Goal: Communication & Community: Answer question/provide support

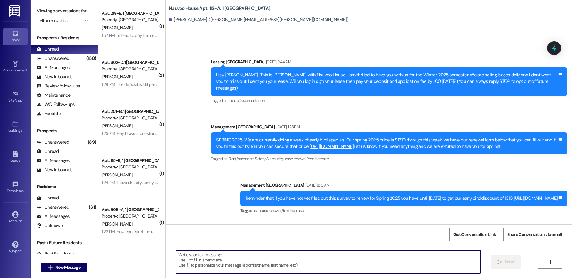
scroll to position [4428, 0]
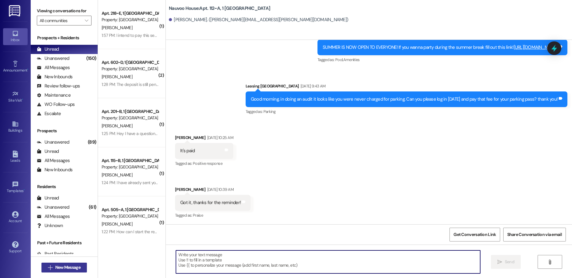
click at [48, 269] on icon "" at bounding box center [50, 267] width 5 height 5
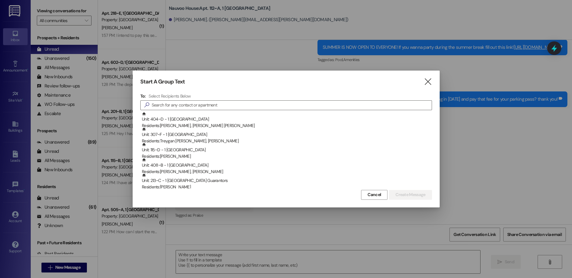
click at [256, 62] on div at bounding box center [286, 139] width 572 height 278
click at [431, 80] on icon "" at bounding box center [427, 82] width 8 height 6
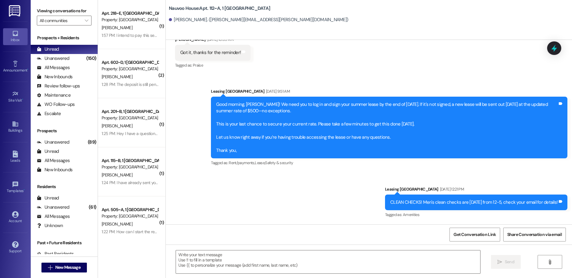
scroll to position [4582, 0]
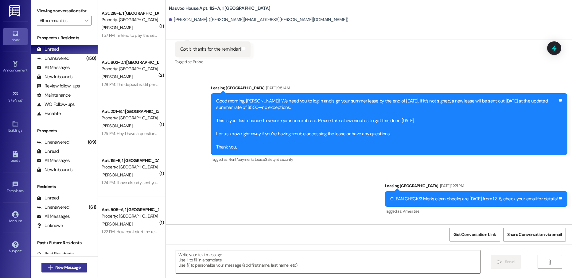
click at [57, 271] on button " New Message" at bounding box center [63, 268] width 45 height 10
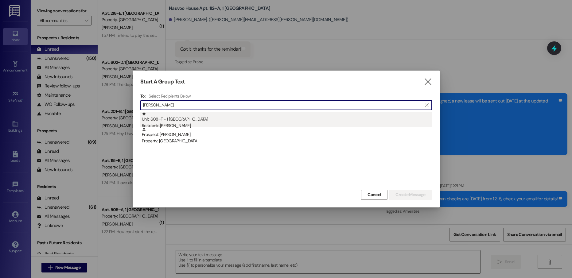
type input "[PERSON_NAME]"
click at [178, 121] on div "Unit: 608~F - 1 Nauvoo House Residents: [PERSON_NAME]" at bounding box center [287, 120] width 290 height 17
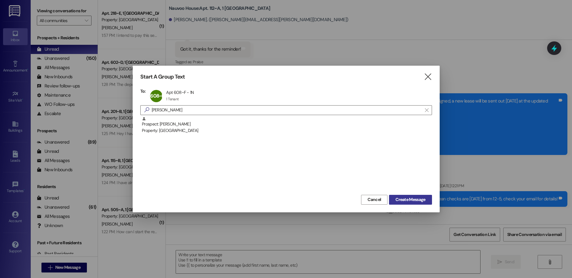
click at [407, 202] on span "Create Message" at bounding box center [410, 199] width 30 height 6
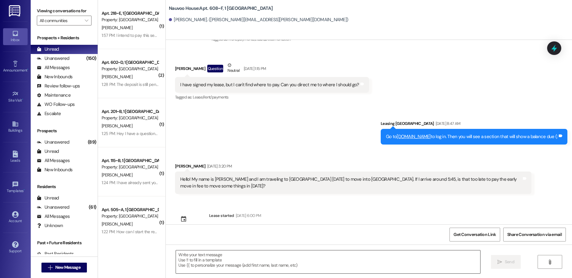
scroll to position [185, 0]
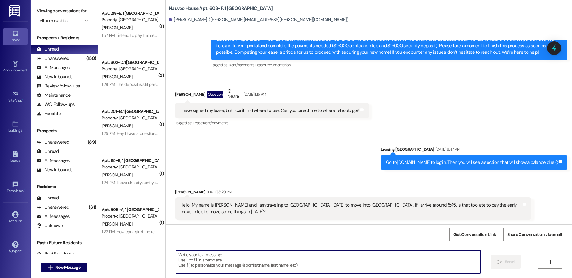
click at [205, 258] on textarea at bounding box center [328, 261] width 304 height 23
paste textarea "[PERSON_NAME], this is [PERSON_NAME] with Nauvoo House! We just generated your …"
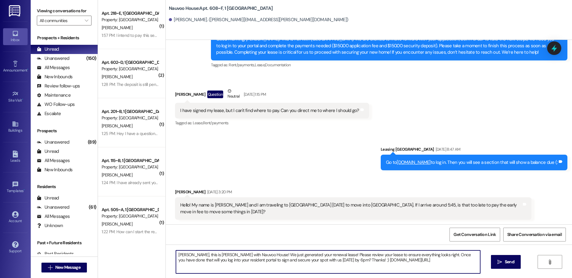
click at [176, 255] on textarea "[PERSON_NAME], this is [PERSON_NAME] with Nauvoo House! We just generated your …" at bounding box center [328, 261] width 304 height 23
type textarea "[PERSON_NAME], this is [PERSON_NAME] with Nauvoo House! We just generated your …"
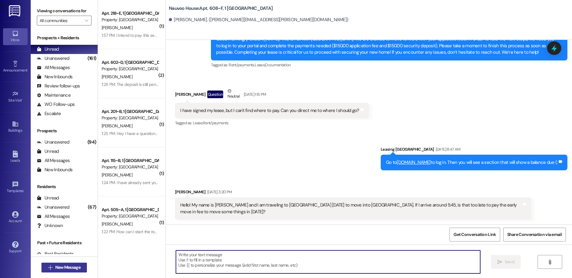
click at [59, 270] on span "New Message" at bounding box center [67, 267] width 25 height 6
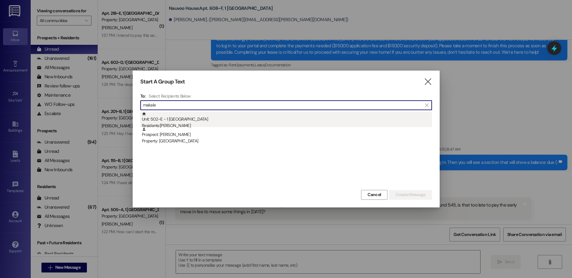
type input "makale"
click at [236, 116] on div "Unit: 502~E - 1 [GEOGRAPHIC_DATA] Residents: [PERSON_NAME]" at bounding box center [287, 120] width 290 height 17
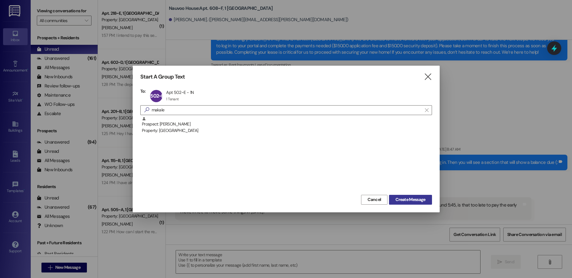
click at [415, 199] on span "Create Message" at bounding box center [410, 199] width 30 height 6
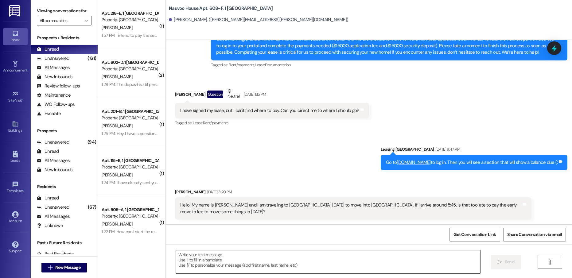
scroll to position [0, 0]
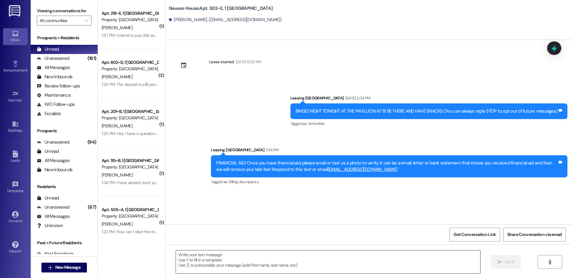
click at [216, 264] on textarea at bounding box center [328, 261] width 304 height 23
paste textarea "[PERSON_NAME], this is [PERSON_NAME] with Nauvoo House! We just generated your …"
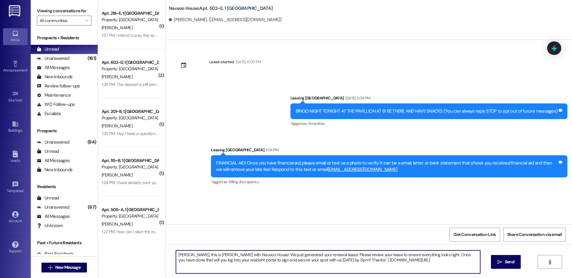
click at [180, 255] on textarea "[PERSON_NAME], this is [PERSON_NAME] with Nauvoo House! We just generated your …" at bounding box center [328, 261] width 304 height 23
type textarea "Makale, this is [PERSON_NAME] with Nauvoo House! We just generated your renewal…"
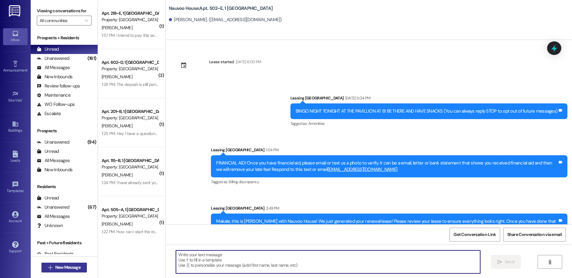
click at [54, 272] on button " New Message" at bounding box center [63, 268] width 45 height 10
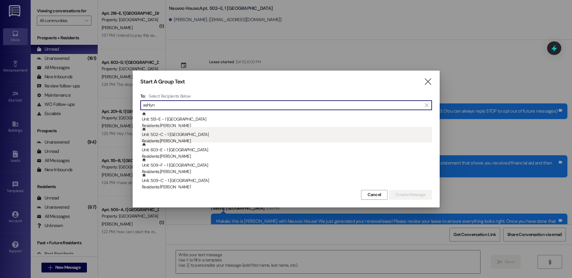
type input "ashlyn"
click at [214, 136] on div "Unit: 502~C - 1 Nauvoo House Residents: [PERSON_NAME]" at bounding box center [287, 135] width 290 height 17
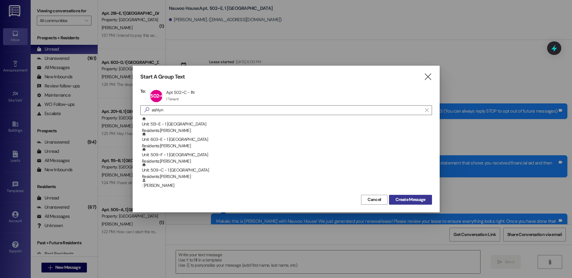
click at [396, 198] on span "Create Message" at bounding box center [410, 199] width 30 height 6
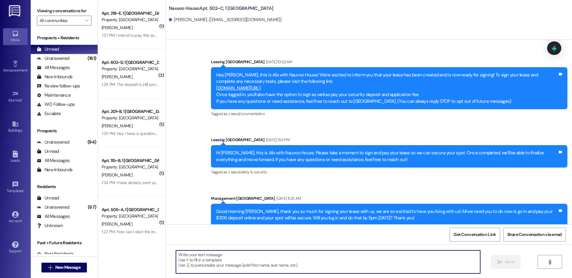
click at [198, 265] on textarea at bounding box center [328, 261] width 304 height 23
paste textarea "Makale, this is [PERSON_NAME] with Nauvoo House! We just generated your renewal…"
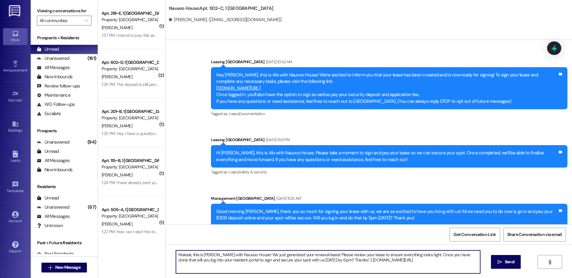
click at [177, 254] on textarea "Makale, this is [PERSON_NAME] with Nauvoo House! We just generated your renewal…" at bounding box center [328, 261] width 304 height 23
type textarea "[PERSON_NAME], this is [PERSON_NAME] with Nauvoo House! We just generated your …"
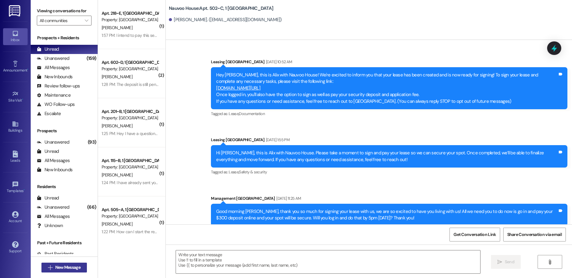
click at [61, 268] on span "New Message" at bounding box center [67, 267] width 25 height 6
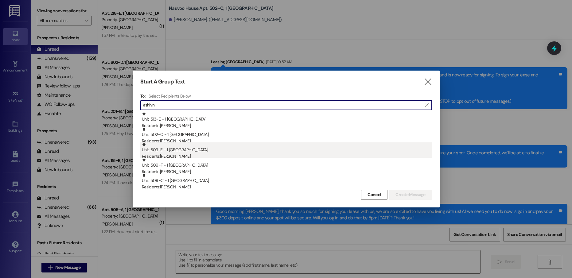
type input "ashlyn"
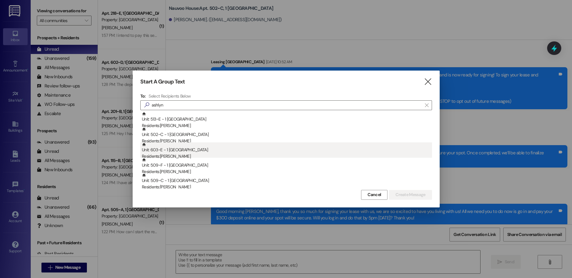
click at [182, 154] on div "Residents: [PERSON_NAME]" at bounding box center [287, 156] width 290 height 6
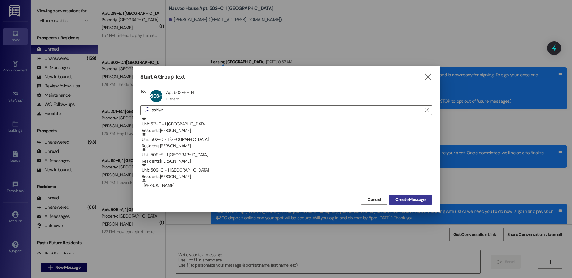
click at [415, 197] on span "Create Message" at bounding box center [410, 199] width 30 height 6
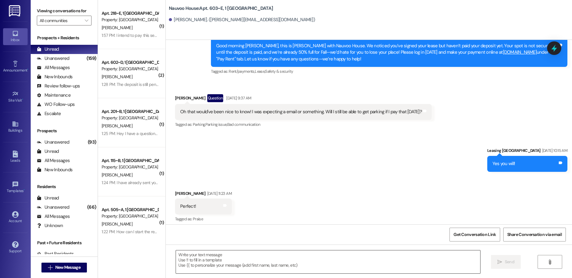
scroll to position [6722, 0]
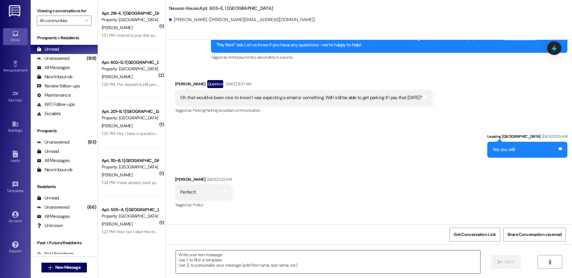
click at [234, 261] on textarea at bounding box center [328, 261] width 304 height 23
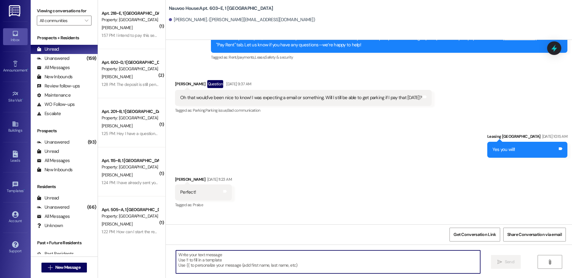
paste textarea "[PERSON_NAME], this is [PERSON_NAME] with Nauvoo House! We just generated your …"
type textarea "[PERSON_NAME], this is [PERSON_NAME] with Nauvoo House! We just generated your …"
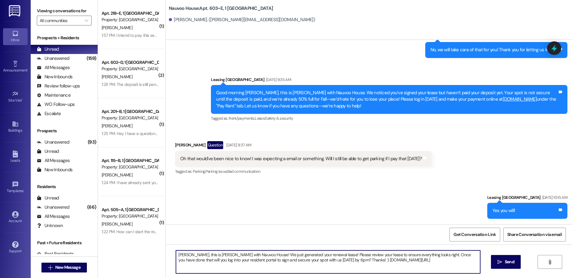
scroll to position [6661, 0]
click at [177, 252] on textarea "[PERSON_NAME], this is [PERSON_NAME] with Nauvoo House! We just generated your …" at bounding box center [328, 261] width 304 height 23
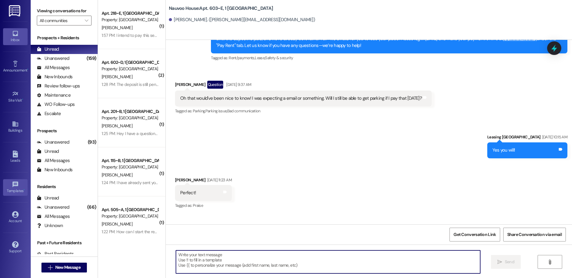
scroll to position [6722, 0]
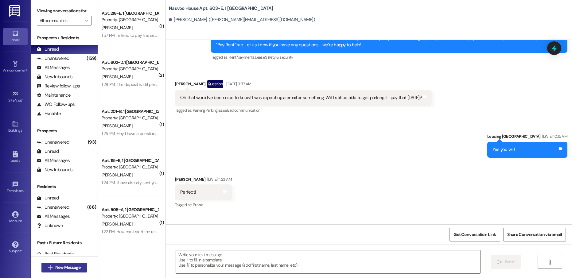
click at [67, 269] on span "New Message" at bounding box center [67, 267] width 25 height 6
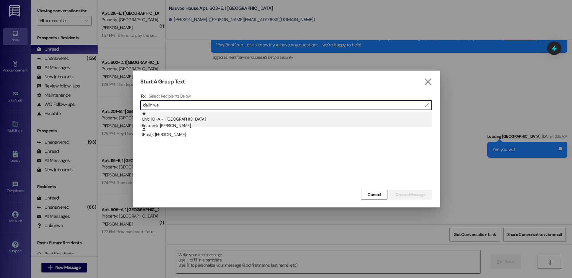
type input "dallin we"
click at [216, 122] on div "Unit: 110~A - 1 Nauvoo House Residents: [PERSON_NAME]" at bounding box center [287, 120] width 290 height 17
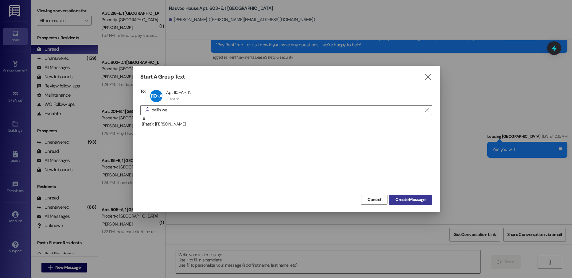
click at [408, 202] on span "Create Message" at bounding box center [410, 199] width 30 height 6
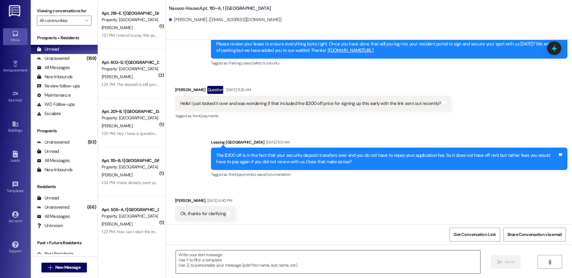
scroll to position [4038, 0]
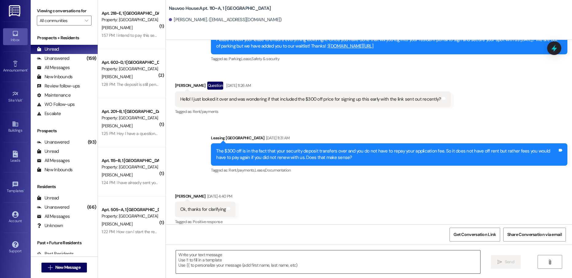
click at [221, 260] on textarea at bounding box center [328, 261] width 304 height 23
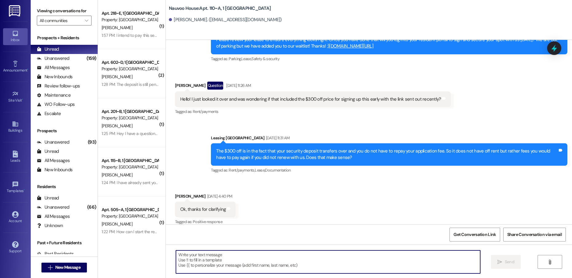
paste textarea "[PERSON_NAME], this is [PERSON_NAME] with Nauvoo House! We just generated your …"
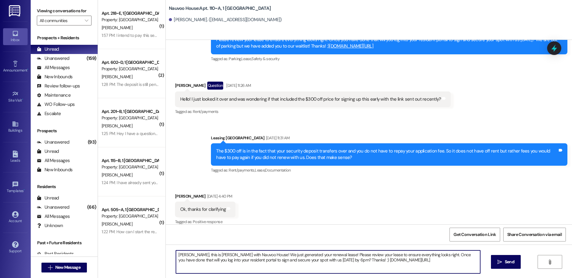
click at [180, 256] on textarea "[PERSON_NAME], this is [PERSON_NAME] with Nauvoo House! We just generated your …" at bounding box center [328, 261] width 304 height 23
type textarea "Dallin, this is [PERSON_NAME] with Nauvoo House! We just generated your renewal…"
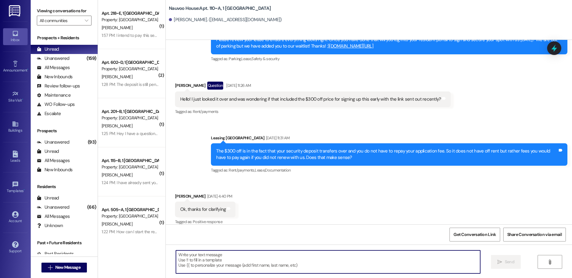
click at [66, 273] on div " New Message" at bounding box center [63, 267] width 45 height 15
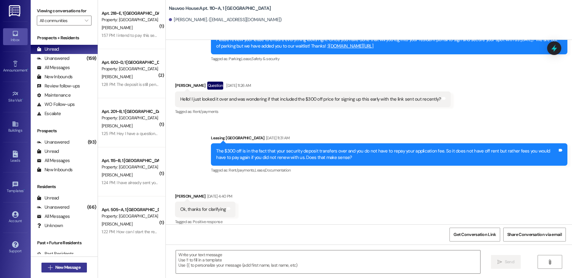
click at [69, 270] on span "New Message" at bounding box center [67, 267] width 25 height 6
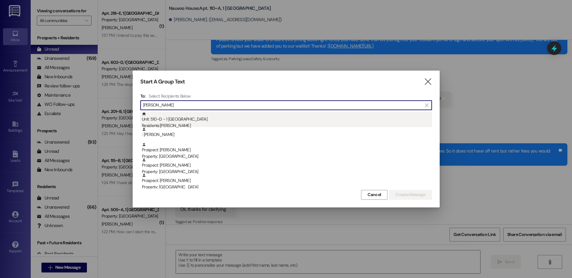
type input "[PERSON_NAME]"
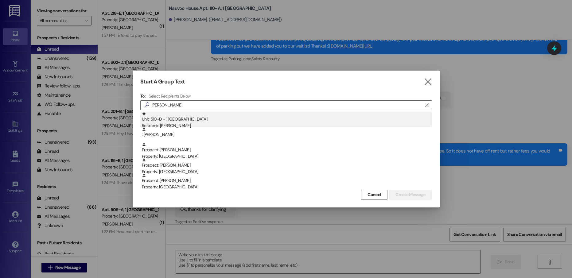
click at [196, 121] on div "Unit: 510~D - 1 Nauvoo House Residents: [PERSON_NAME]" at bounding box center [287, 120] width 290 height 17
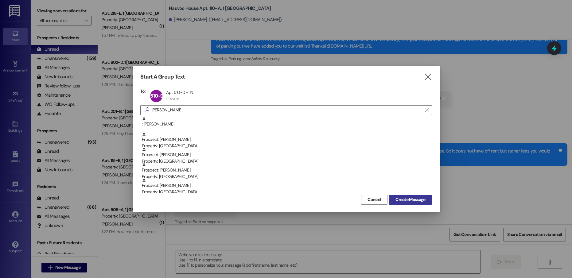
click at [397, 197] on span "Create Message" at bounding box center [410, 199] width 30 height 6
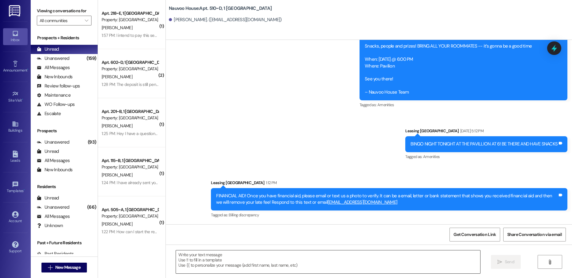
scroll to position [2266, 0]
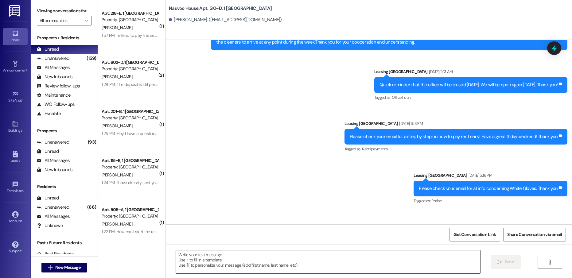
click at [222, 258] on textarea at bounding box center [328, 261] width 304 height 23
paste textarea "Dallin, this is [PERSON_NAME] with Nauvoo House! We just generated your renewal…"
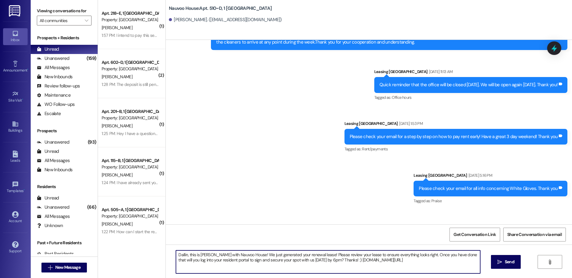
click at [176, 256] on textarea "Dallin, this is [PERSON_NAME] with Nauvoo House! We just generated your renewal…" at bounding box center [328, 261] width 304 height 23
type textarea "[PERSON_NAME], this is [PERSON_NAME] with Nauvoo House! We just generated your …"
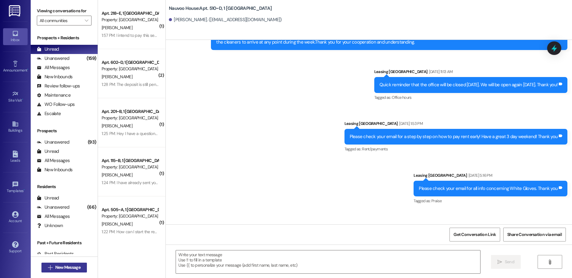
click at [75, 265] on span "New Message" at bounding box center [67, 267] width 25 height 6
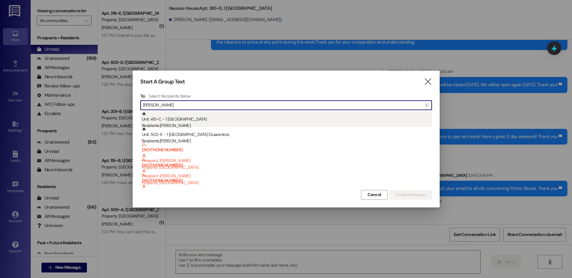
type input "[PERSON_NAME]"
click at [237, 122] on div "Unit: 413~C - 1 [GEOGRAPHIC_DATA] Residents: [PERSON_NAME]" at bounding box center [287, 120] width 290 height 17
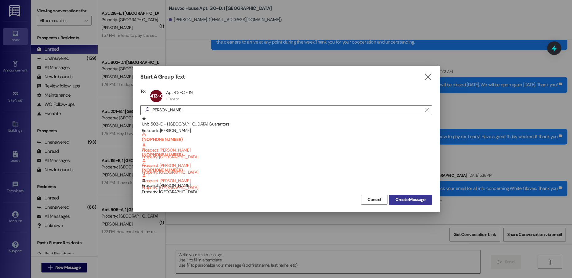
click at [405, 199] on span "Create Message" at bounding box center [410, 199] width 30 height 6
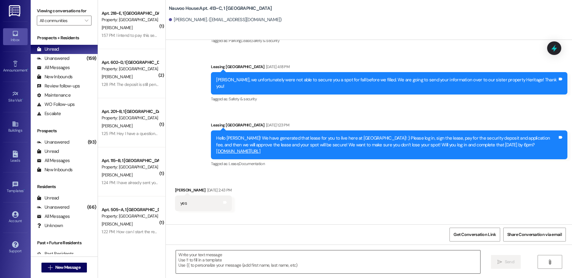
scroll to position [123, 0]
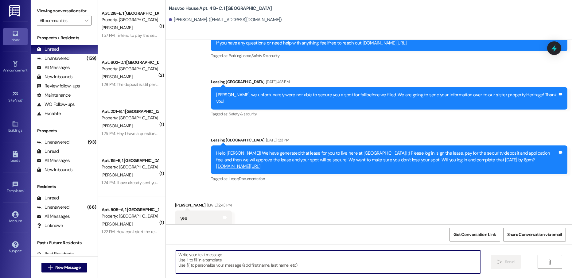
click at [213, 262] on textarea at bounding box center [328, 261] width 304 height 23
paste textarea "[PERSON_NAME], this is [PERSON_NAME] with Nauvoo House! We just generated your …"
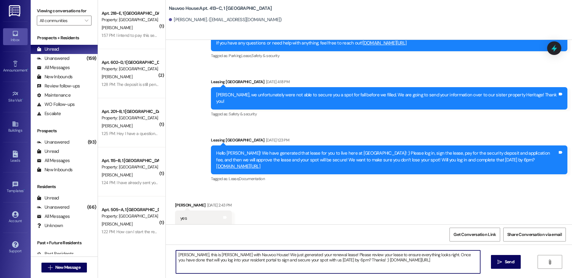
click at [178, 256] on textarea "[PERSON_NAME], this is [PERSON_NAME] with Nauvoo House! We just generated your …" at bounding box center [328, 261] width 304 height 23
type textarea "[PERSON_NAME], this is [PERSON_NAME] with Nauvoo House! We just generated your …"
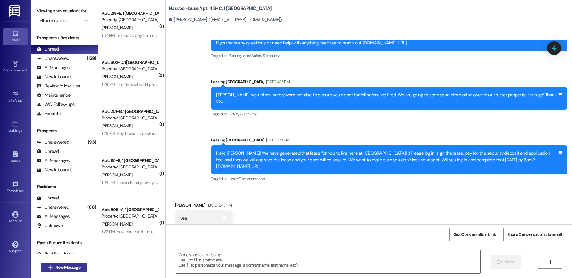
click at [50, 265] on span " New Message" at bounding box center [64, 267] width 35 height 6
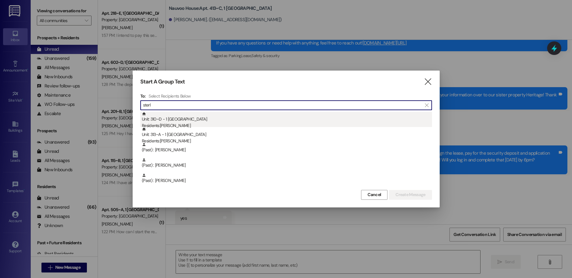
type input "sterl"
click at [229, 118] on div "Unit: 310~D - 1 Nauvoo House Residents: [PERSON_NAME]" at bounding box center [287, 120] width 290 height 17
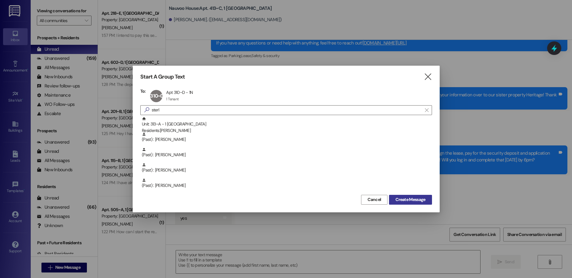
click at [421, 200] on span "Create Message" at bounding box center [410, 199] width 30 height 6
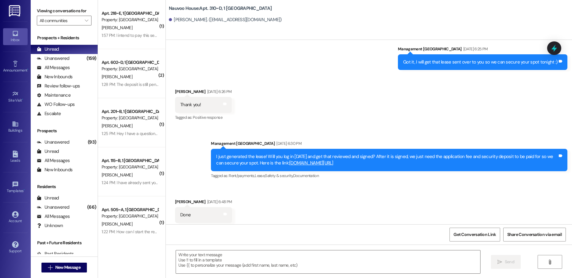
scroll to position [9828, 0]
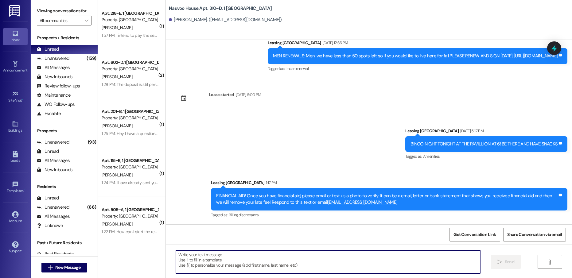
click at [228, 255] on textarea at bounding box center [328, 261] width 304 height 23
paste textarea "[PERSON_NAME], this is [PERSON_NAME] with Nauvoo House! We just generated your …"
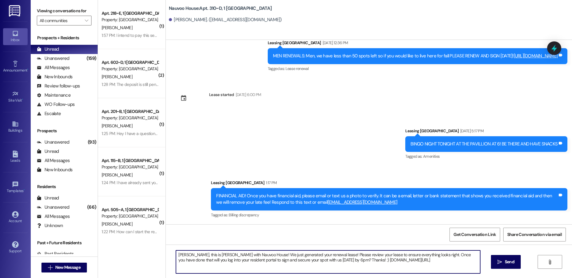
click at [182, 254] on textarea "[PERSON_NAME], this is [PERSON_NAME] with Nauvoo House! We just generated your …" at bounding box center [328, 261] width 304 height 23
type textarea "[PERSON_NAME], this is [PERSON_NAME] with Nauvoo House! We just generated your …"
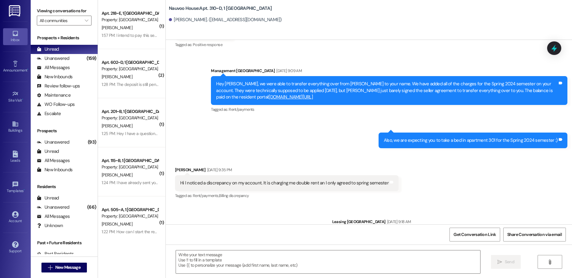
scroll to position [612, 0]
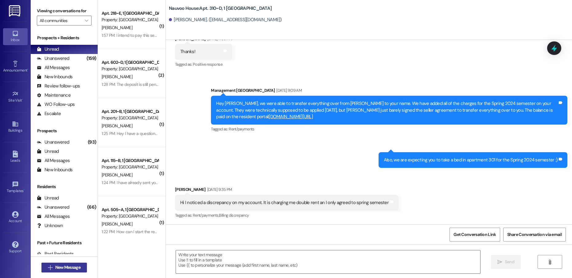
click at [64, 266] on span "New Message" at bounding box center [67, 267] width 25 height 6
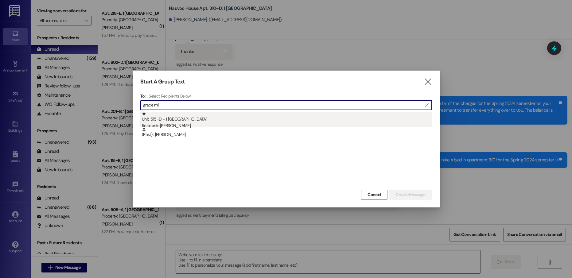
type input "grace mi"
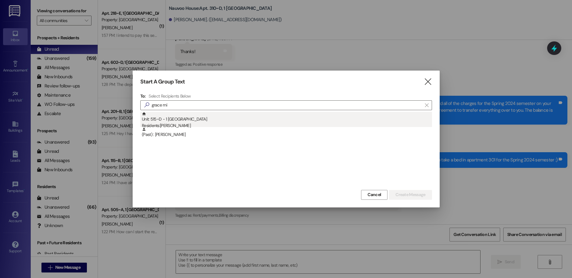
click at [210, 118] on div "Unit: 515~D - 1 [GEOGRAPHIC_DATA] Residents: [PERSON_NAME]" at bounding box center [287, 120] width 290 height 17
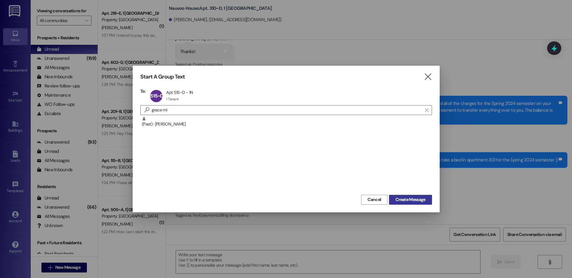
click at [409, 197] on span "Create Message" at bounding box center [410, 199] width 30 height 6
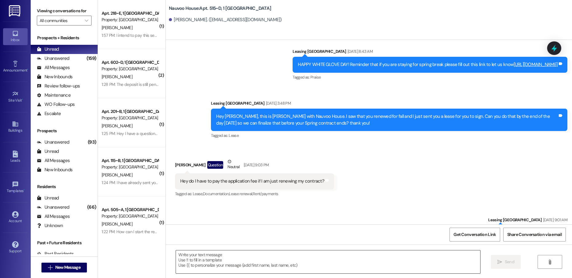
scroll to position [6225, 0]
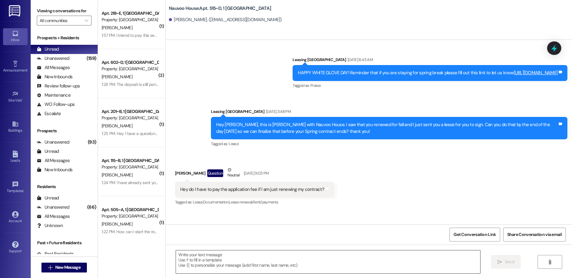
click at [201, 260] on textarea at bounding box center [328, 261] width 304 height 23
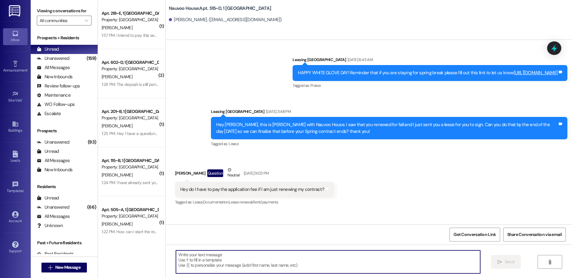
paste textarea "[PERSON_NAME], this is [PERSON_NAME] with Nauvoo House! We just generated your …"
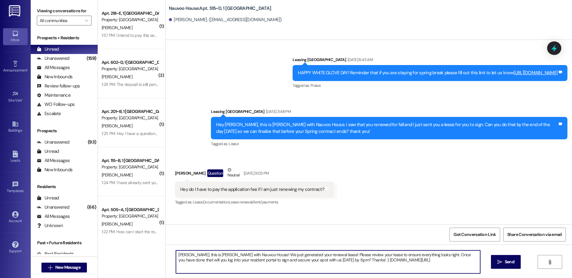
click at [180, 253] on textarea "[PERSON_NAME], this is [PERSON_NAME] with Nauvoo House! We just generated your …" at bounding box center [328, 261] width 304 height 23
type textarea "Grace, this is [PERSON_NAME] with Nauvoo House! We just generated your renewal …"
